Goal: Register for event/course

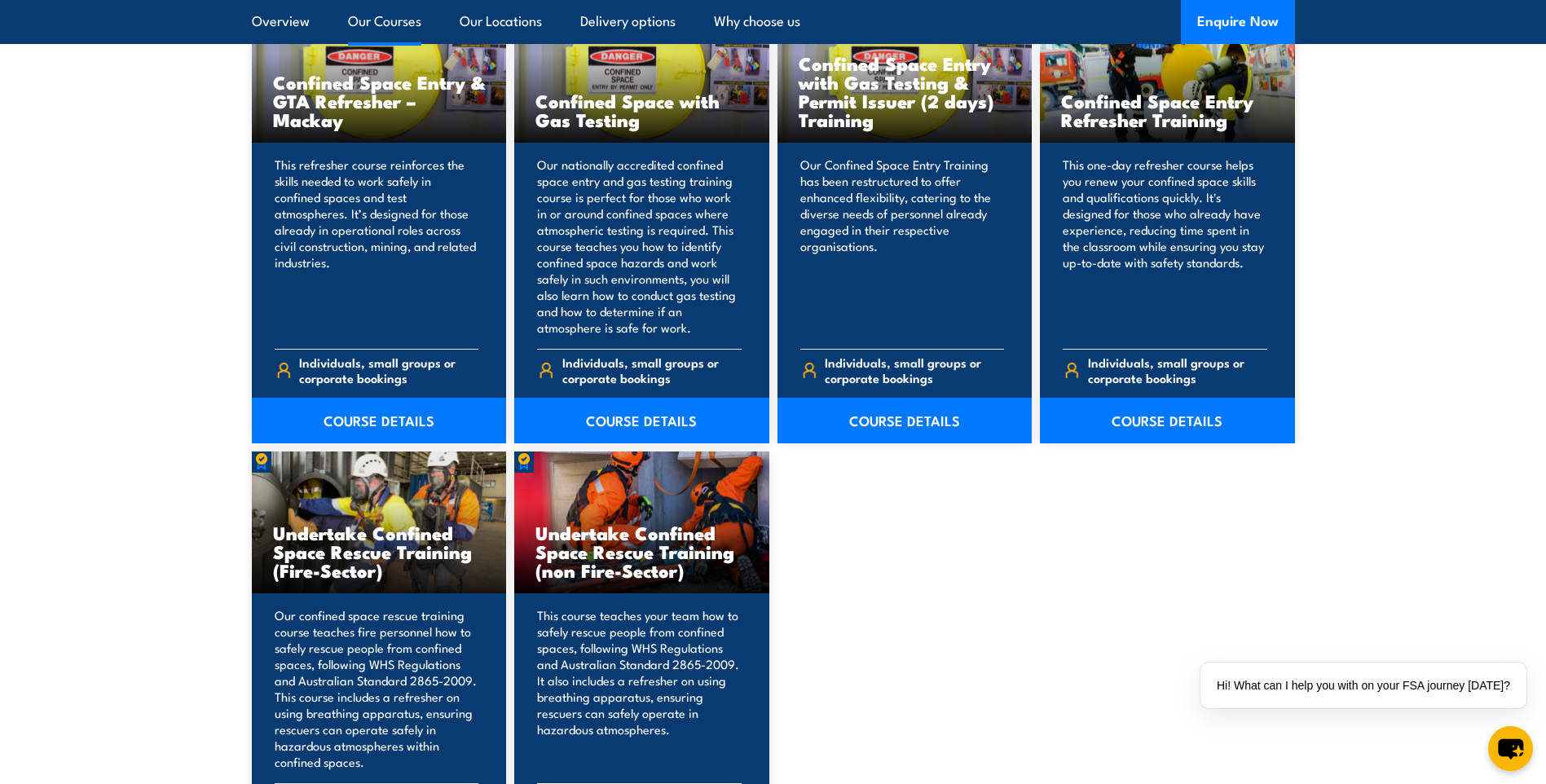
scroll to position [1304, 0]
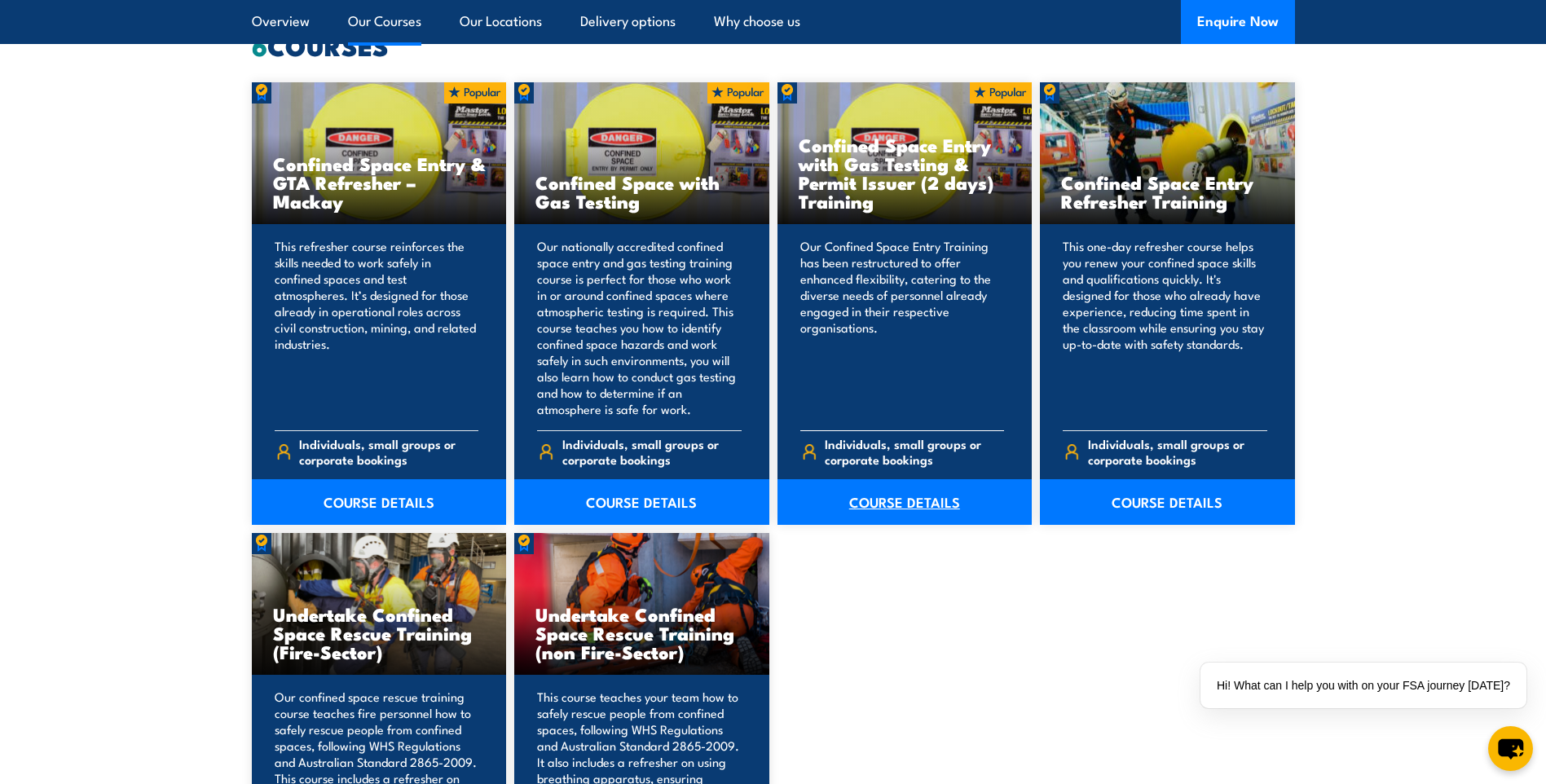
click at [902, 499] on link "COURSE DETAILS" at bounding box center [905, 501] width 255 height 46
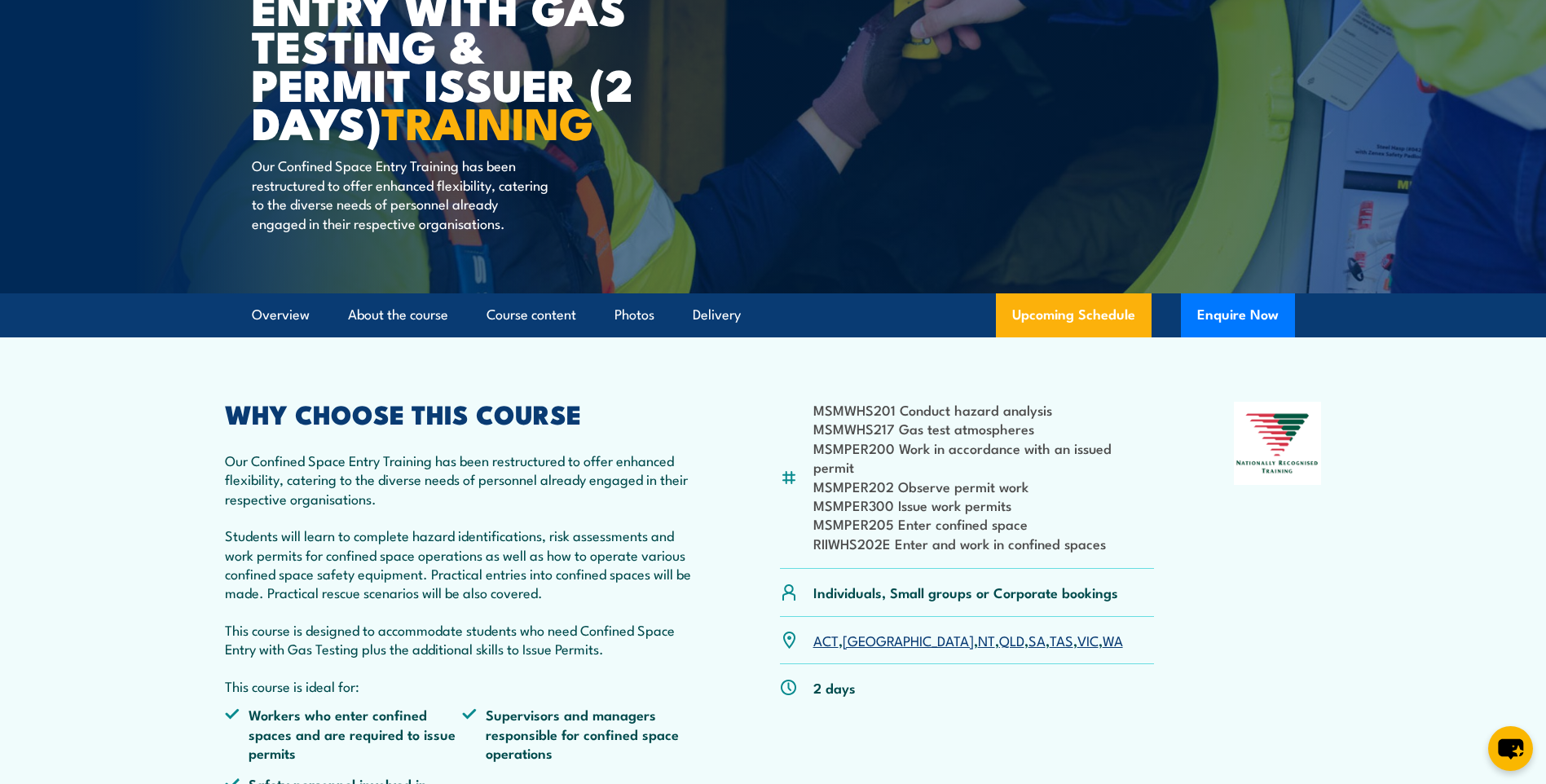
scroll to position [326, 0]
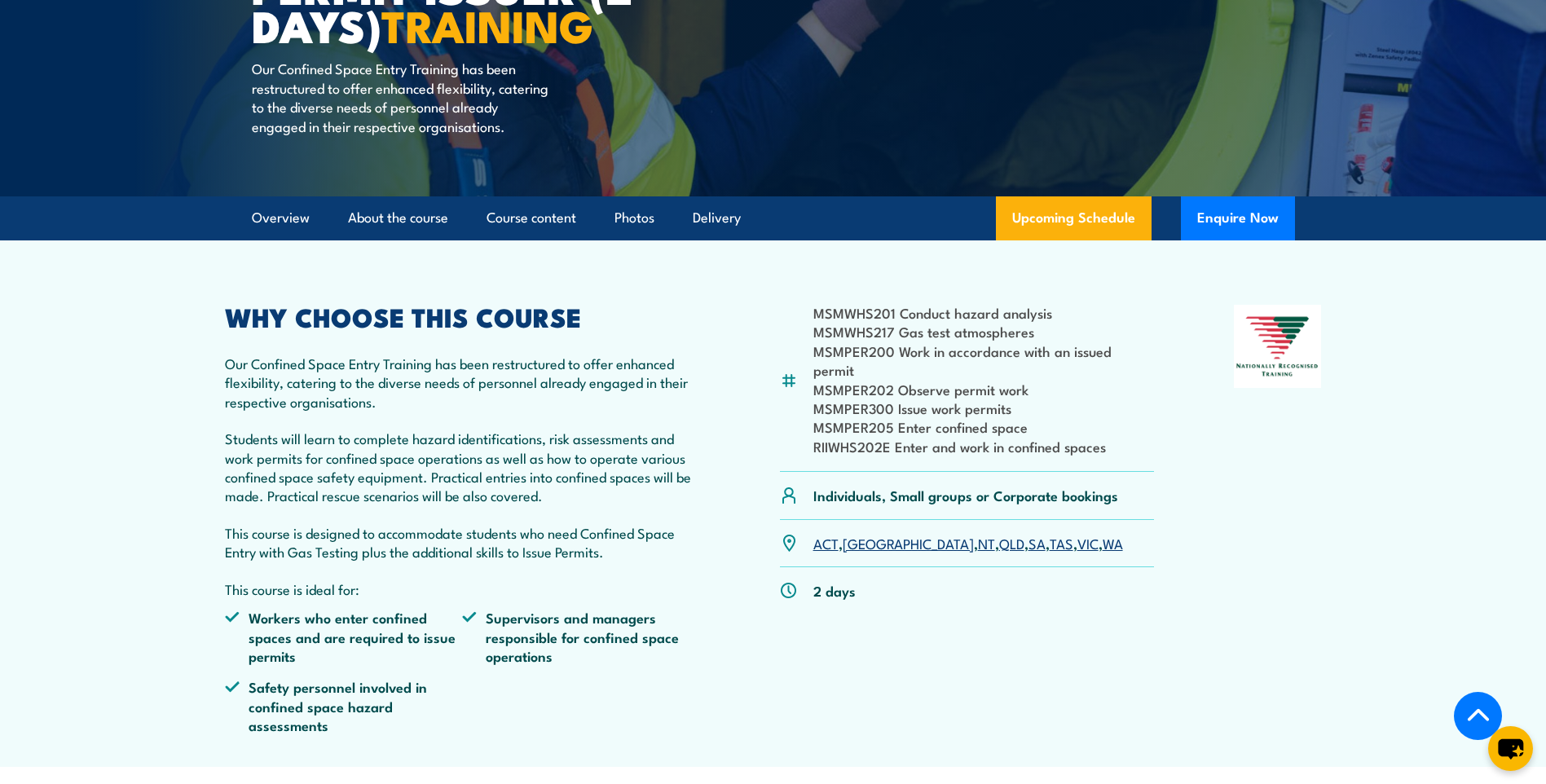
click at [1029, 544] on link "SA" at bounding box center [1037, 542] width 17 height 20
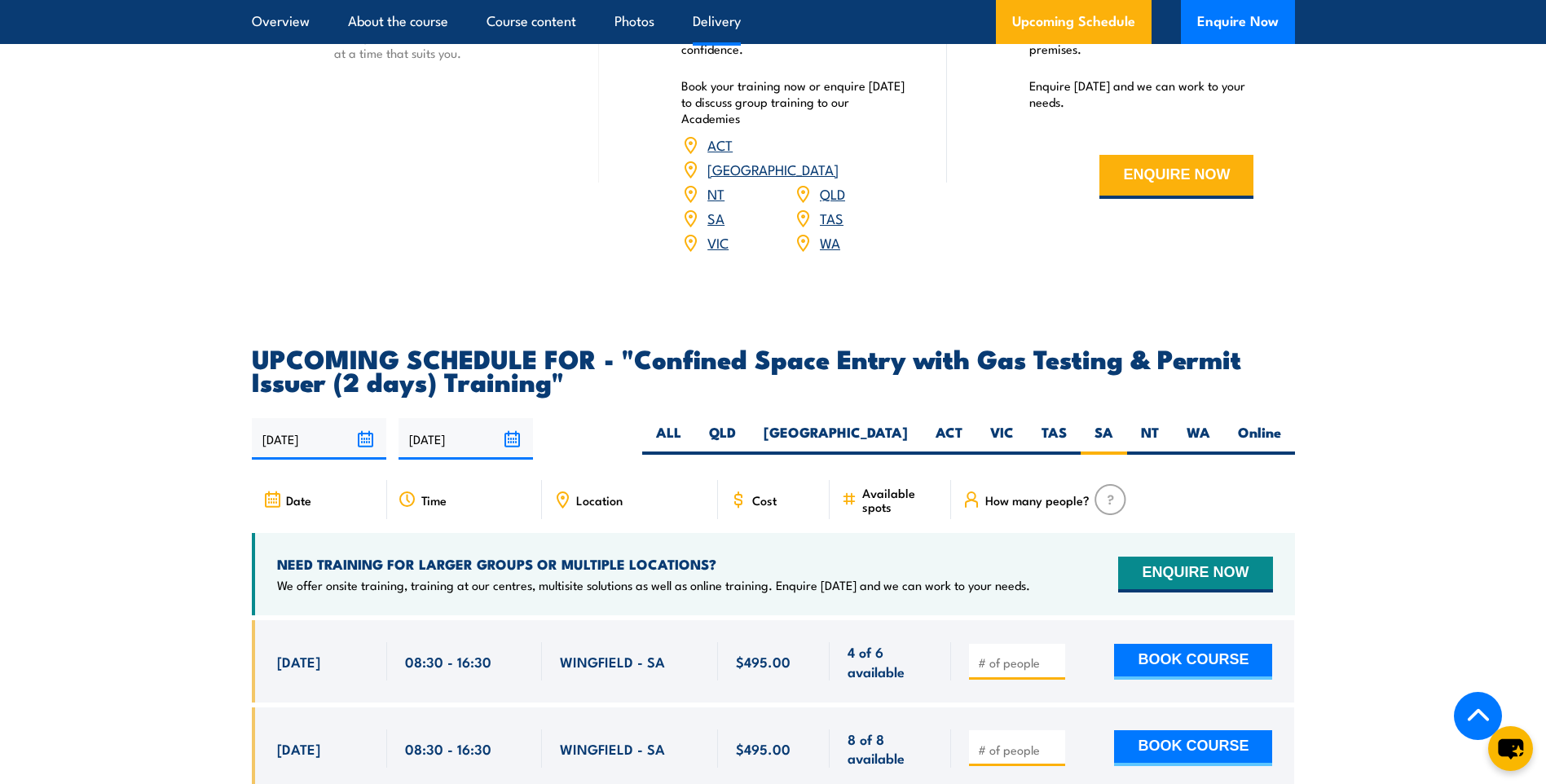
scroll to position [2241, 0]
